Goal: Task Accomplishment & Management: Manage account settings

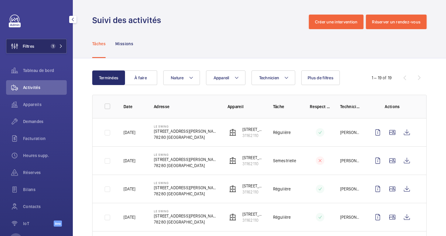
click at [40, 45] on button "Filtres 1" at bounding box center [36, 46] width 61 height 15
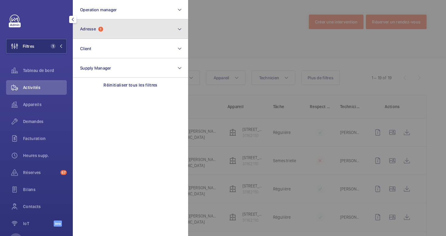
click at [127, 33] on button "Adresse 1" at bounding box center [130, 28] width 115 height 19
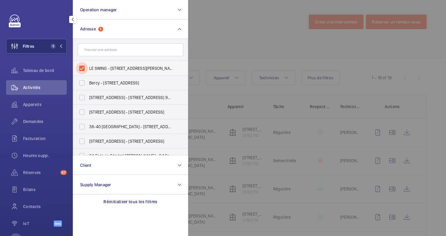
click at [85, 68] on input "LE SWING - [STREET_ADDRESS][PERSON_NAME]" at bounding box center [82, 68] width 12 height 12
checkbox input "false"
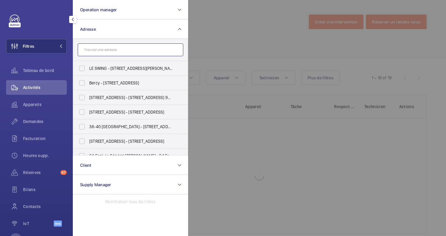
click at [101, 51] on input "text" at bounding box center [130, 49] width 105 height 13
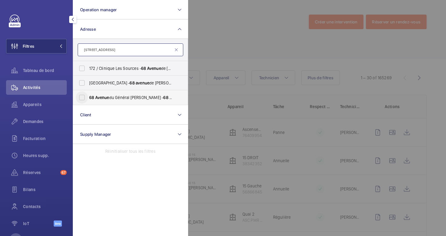
type input "[STREET_ADDRESS]"
click at [82, 97] on input "[STREET_ADDRESS][GEOGRAPHIC_DATA][PERSON_NAME][STREET_ADDRESS][PERSON_NAME]" at bounding box center [82, 97] width 12 height 12
checkbox input "true"
click at [233, 27] on div at bounding box center [411, 118] width 446 height 236
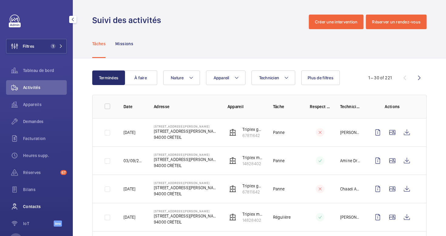
click at [29, 209] on div "Contacts" at bounding box center [36, 206] width 61 height 15
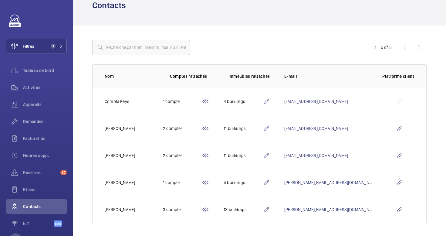
scroll to position [36, 0]
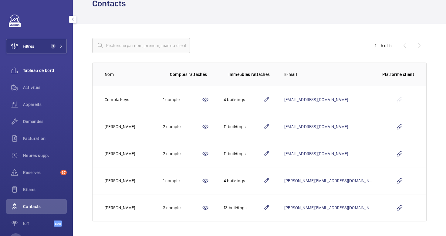
click at [38, 73] on span "Tableau de bord" at bounding box center [45, 70] width 44 height 6
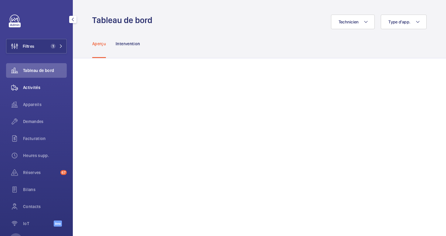
click at [34, 86] on span "Activités" at bounding box center [45, 87] width 44 height 6
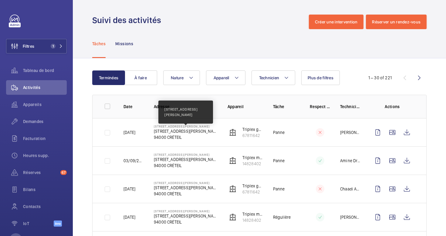
drag, startPoint x: 153, startPoint y: 131, endPoint x: 212, endPoint y: 130, distance: 58.8
click at [212, 130] on td "[STREET_ADDRESS][GEOGRAPHIC_DATA][STREET_ADDRESS][PERSON_NAME]" at bounding box center [181, 132] width 74 height 28
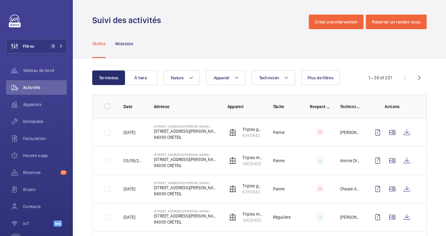
copy p "[STREET_ADDRESS][PERSON_NAME]"
click at [27, 203] on span "Contacts" at bounding box center [45, 206] width 44 height 6
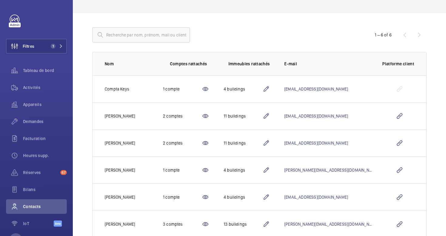
scroll to position [63, 0]
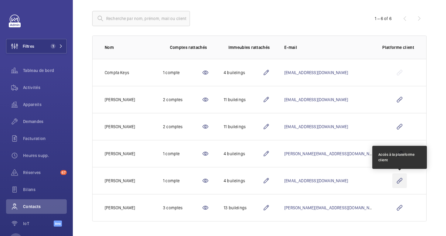
click at [400, 179] on wm-front-icon-button at bounding box center [399, 180] width 15 height 15
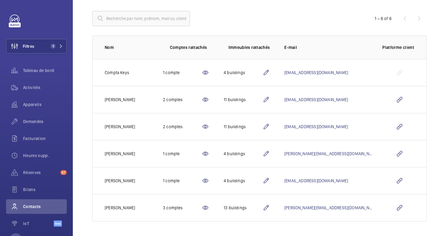
click at [270, 179] on mat-icon at bounding box center [265, 180] width 7 height 7
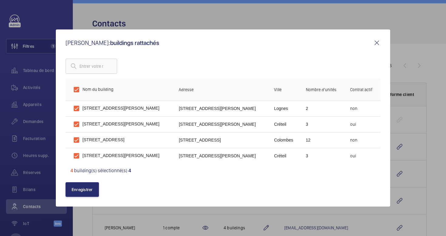
scroll to position [63, 0]
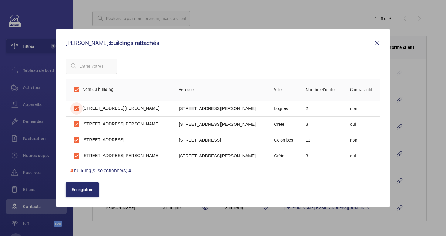
click at [76, 107] on input "checkbox" at bounding box center [76, 108] width 12 height 12
checkbox input "false"
click at [76, 139] on input "checkbox" at bounding box center [76, 140] width 12 height 12
checkbox input "false"
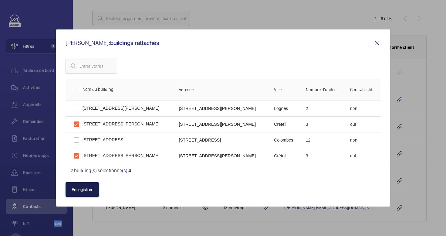
click at [83, 190] on button "Enregistrer" at bounding box center [81, 189] width 33 height 15
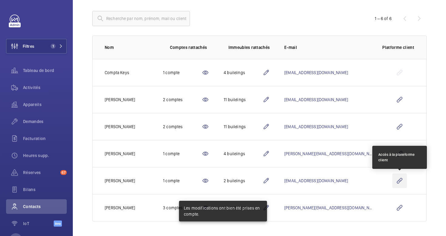
click at [399, 180] on wm-front-icon-button at bounding box center [399, 180] width 15 height 15
